Goal: Task Accomplishment & Management: Manage account settings

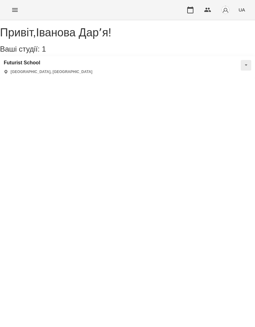
click at [21, 9] on button "Menu" at bounding box center [14, 9] width 15 height 15
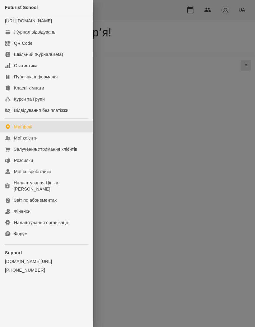
click at [44, 144] on link "Мої клієнти" at bounding box center [46, 138] width 93 height 11
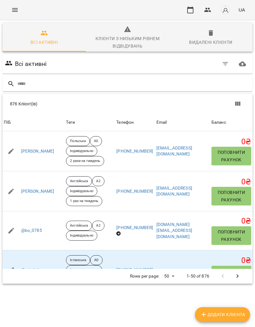
click at [62, 82] on input "text" at bounding box center [133, 84] width 233 height 10
type input "*"
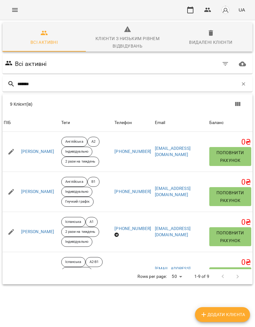
type input "********"
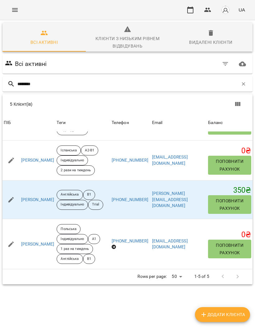
scroll to position [93, 0]
click at [53, 197] on link "[PERSON_NAME]" at bounding box center [37, 200] width 33 height 6
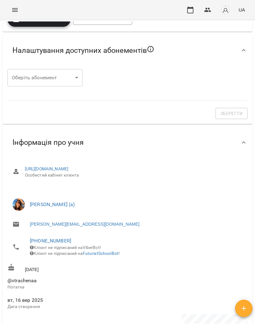
scroll to position [152, 0]
